Goal: Navigation & Orientation: Find specific page/section

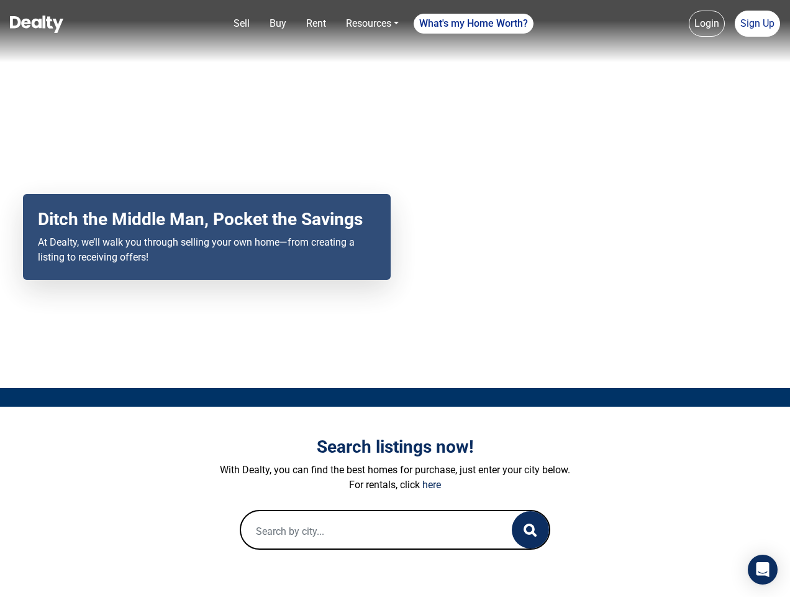
click at [395, 298] on div "Your browser does not support the video tag. Ditch the Middle Man, Pocket the S…" at bounding box center [395, 194] width 790 height 388
click at [242, 24] on link "Sell" at bounding box center [242, 23] width 26 height 25
click at [278, 24] on nav "Sell Buy Rent Resources Loan Calculator Loan Options Find an agent What's my Ho…" at bounding box center [395, 31] width 790 height 62
click at [316, 24] on nav "Sell Buy Rent Resources Loan Calculator Loan Options Find an agent What's my Ho…" at bounding box center [395, 31] width 790 height 62
click at [372, 24] on link "Resources" at bounding box center [372, 23] width 63 height 25
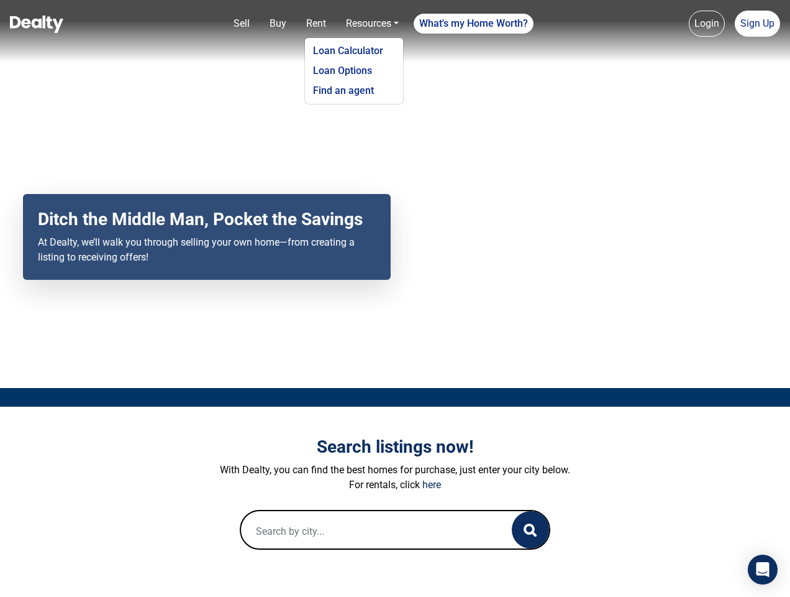
click at [474, 24] on link "What's my Home Worth?" at bounding box center [474, 24] width 120 height 20
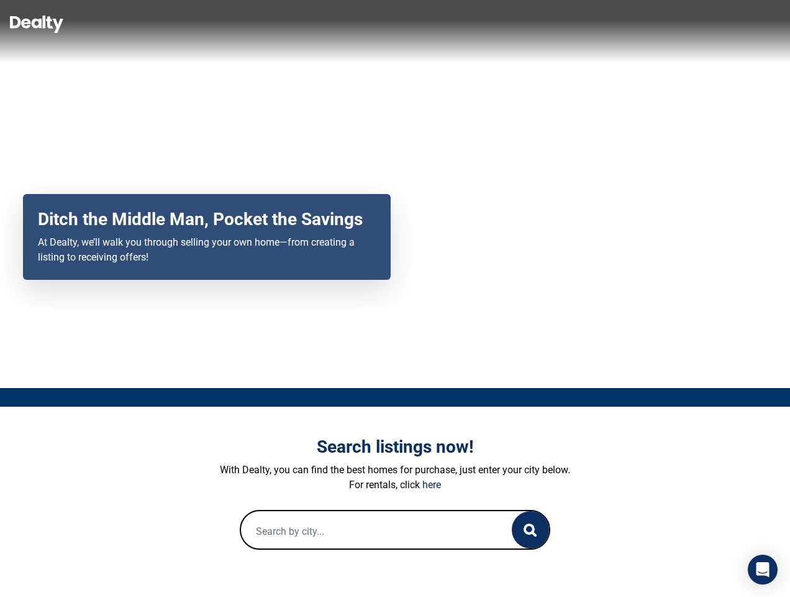
click at [707, 24] on link "Login" at bounding box center [707, 24] width 36 height 26
click at [757, 24] on link "Sign Up" at bounding box center [757, 24] width 45 height 26
click at [531, 529] on icon "button" at bounding box center [530, 529] width 13 height 13
click at [763, 569] on icon "Open Intercom Messenger" at bounding box center [763, 569] width 13 height 15
